Goal: Information Seeking & Learning: Find specific page/section

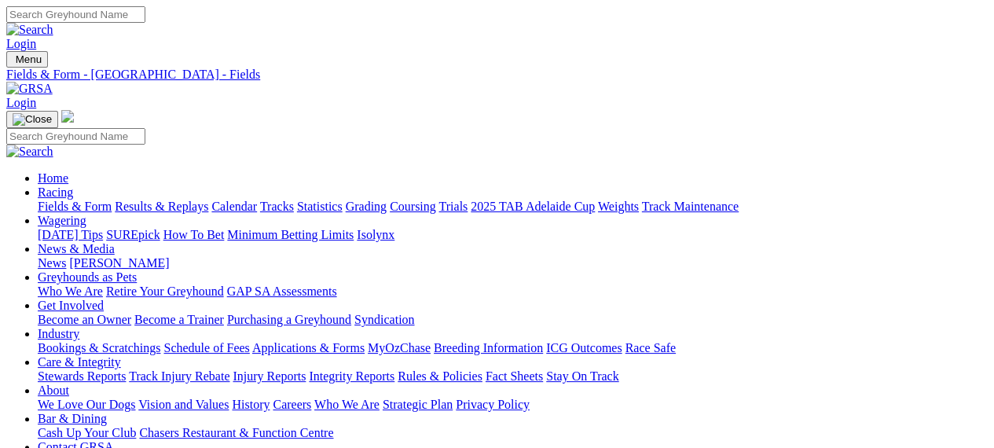
click at [53, 82] on img at bounding box center [29, 89] width 46 height 14
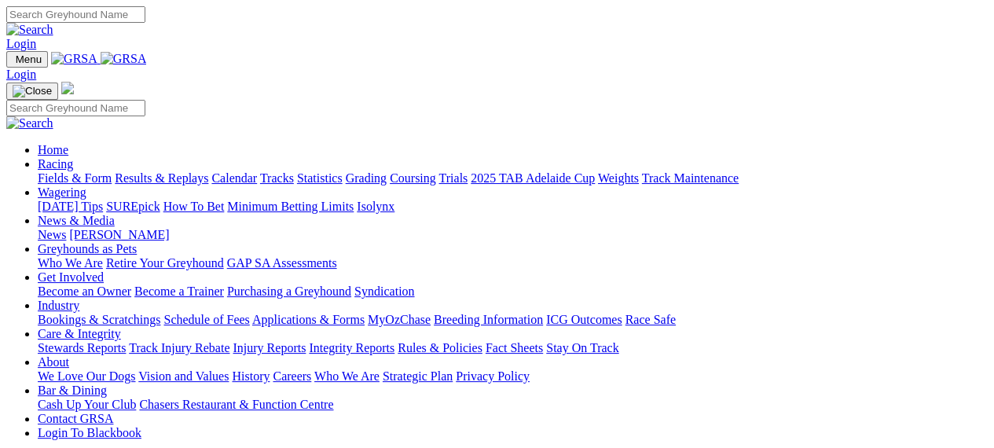
click at [116, 341] on link "Stewards Reports" at bounding box center [82, 347] width 88 height 13
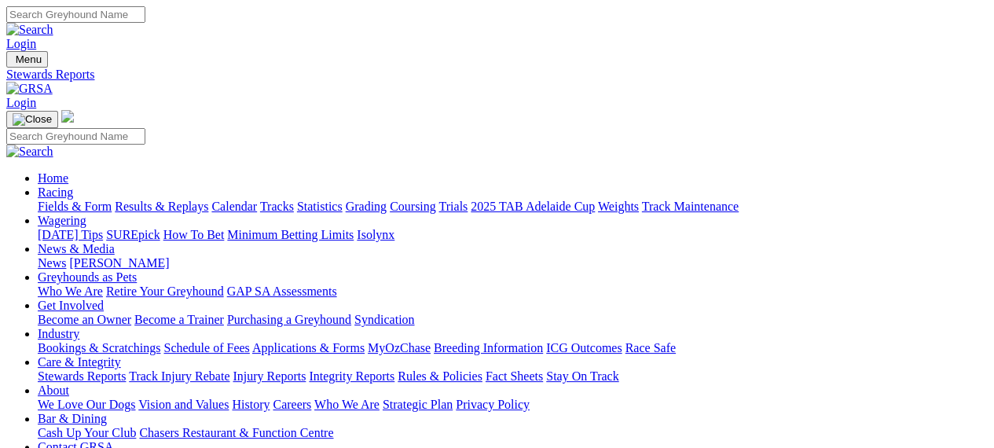
drag, startPoint x: 288, startPoint y: 186, endPoint x: 294, endPoint y: 237, distance: 50.6
